Goal: Check status: Check status

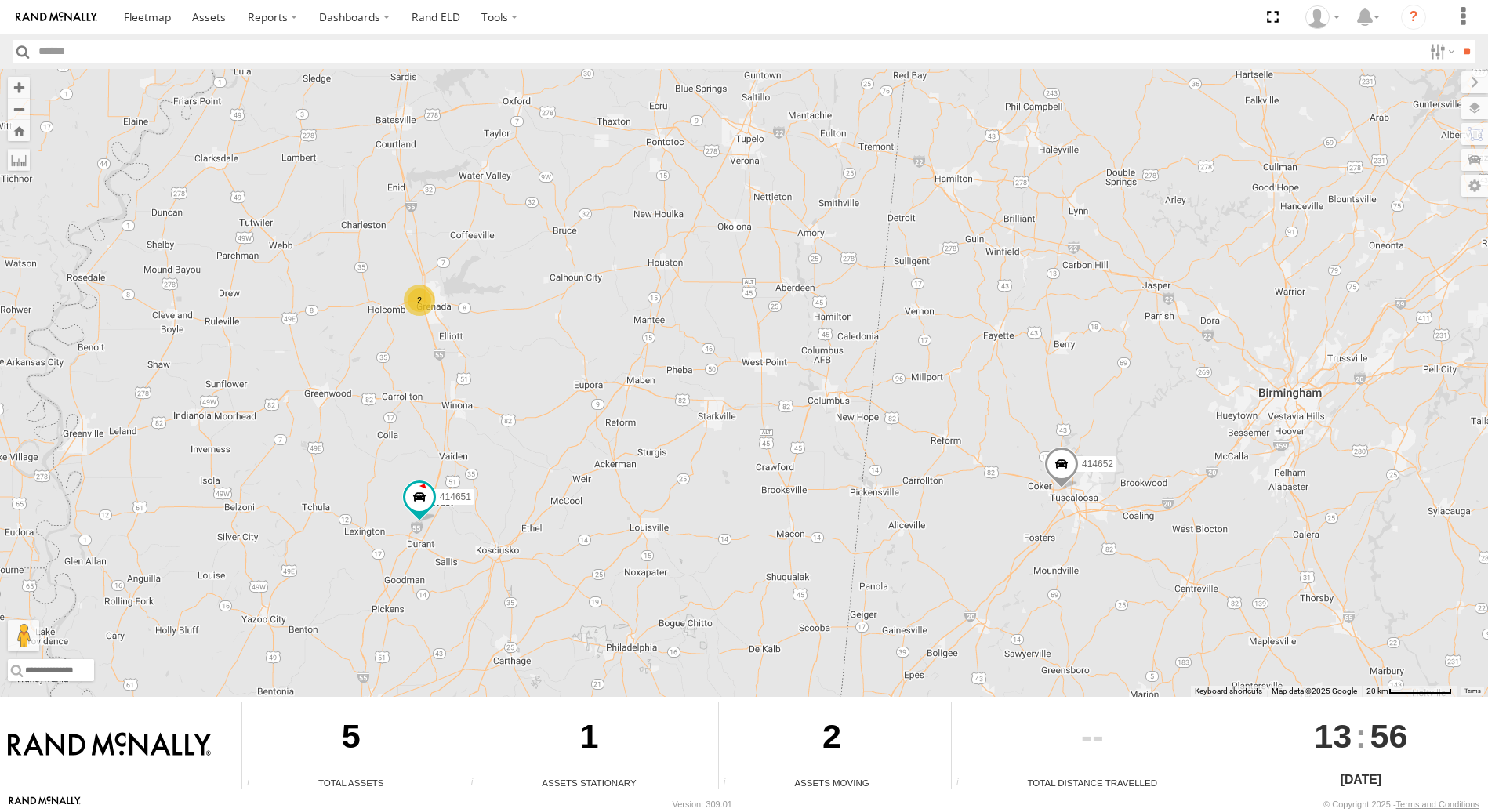
drag, startPoint x: 496, startPoint y: 359, endPoint x: 824, endPoint y: 453, distance: 341.2
click at [824, 453] on div "414651 361081 414652 2" at bounding box center [744, 383] width 1488 height 628
